Goal: Task Accomplishment & Management: Manage account settings

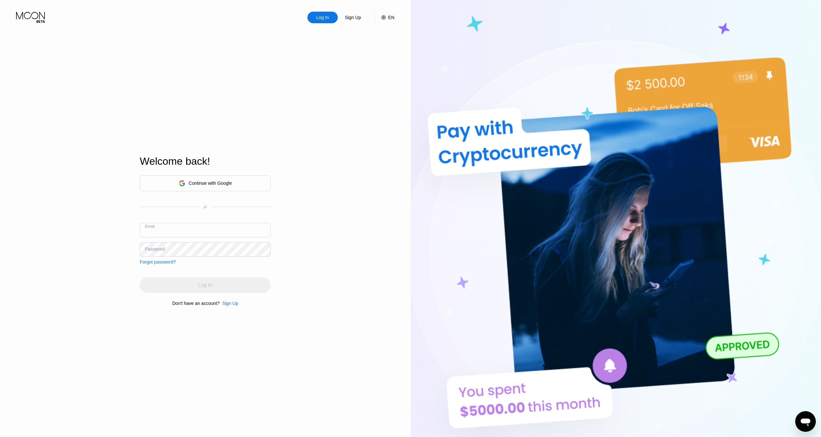
click at [207, 230] on input "text" at bounding box center [205, 230] width 131 height 15
type input "[EMAIL_ADDRESS][DOMAIN_NAME]"
click at [215, 282] on div "Log In" at bounding box center [205, 284] width 131 height 15
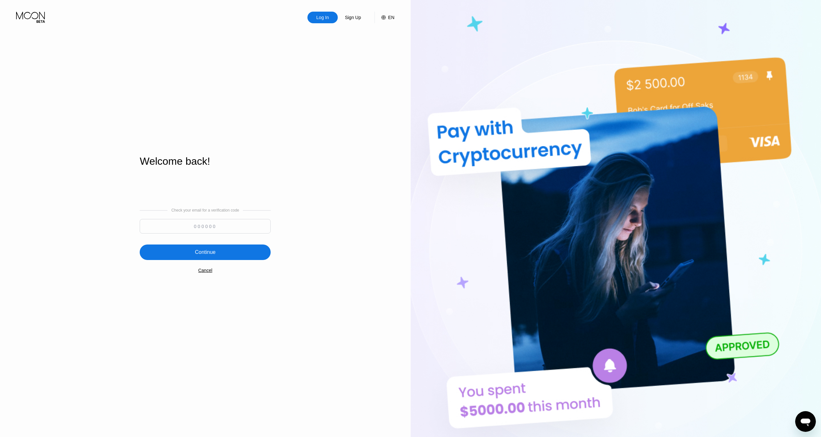
click at [192, 233] on input at bounding box center [205, 226] width 131 height 15
type input "708423"
click at [210, 250] on div "Continue" at bounding box center [205, 252] width 21 height 6
